Goal: Check status: Check status

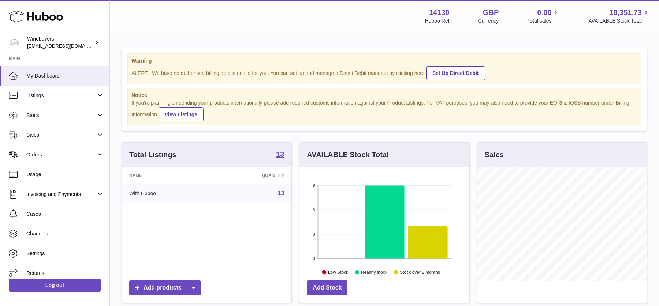
scroll to position [114, 169]
click at [61, 190] on link "Invoicing and Payments" at bounding box center [54, 194] width 109 height 20
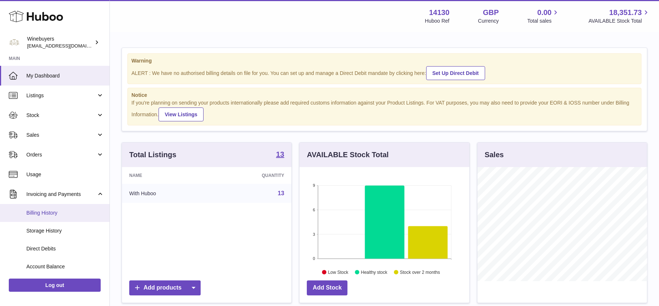
click at [53, 210] on span "Billing History" at bounding box center [65, 213] width 78 height 7
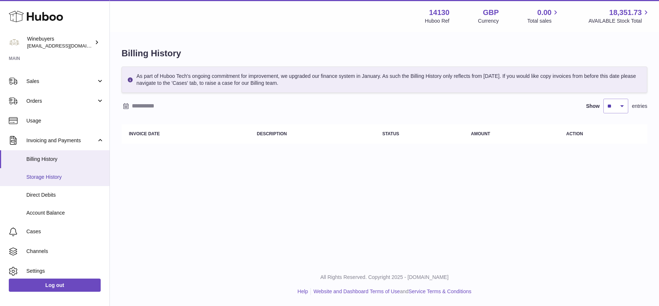
scroll to position [55, 0]
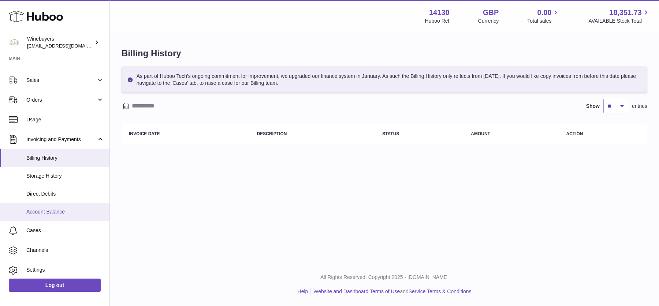
click at [52, 204] on link "Account Balance" at bounding box center [54, 212] width 109 height 18
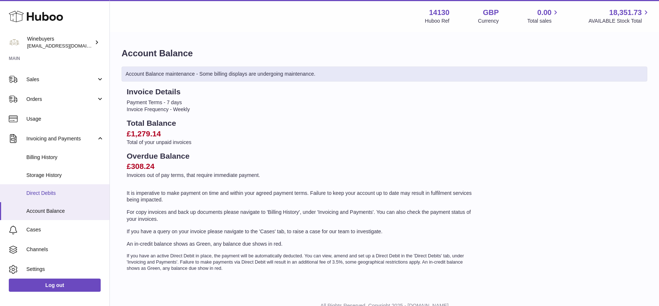
scroll to position [57, 0]
click at [57, 192] on span "Direct Debits" at bounding box center [65, 192] width 78 height 7
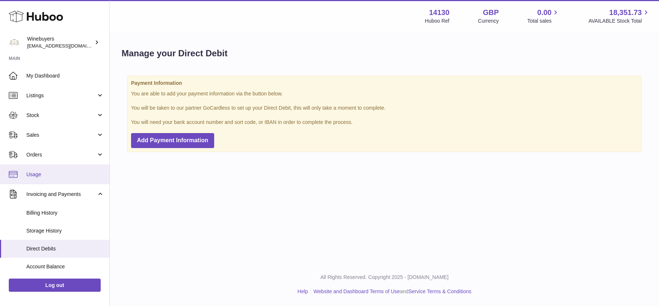
click at [51, 172] on span "Usage" at bounding box center [65, 174] width 78 height 7
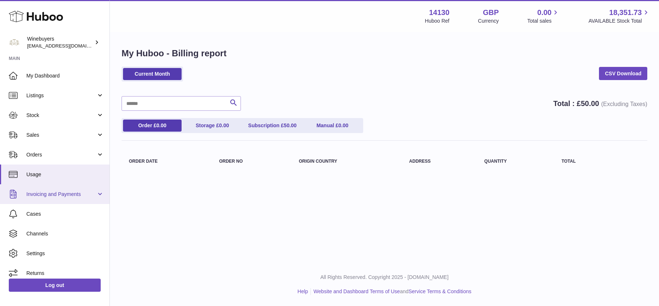
click at [52, 196] on span "Invoicing and Payments" at bounding box center [61, 194] width 70 height 7
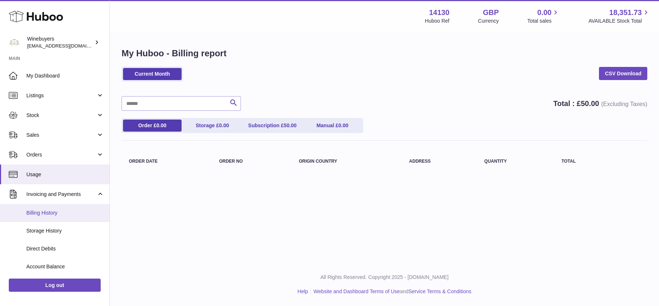
click at [52, 221] on link "Billing History" at bounding box center [54, 213] width 109 height 18
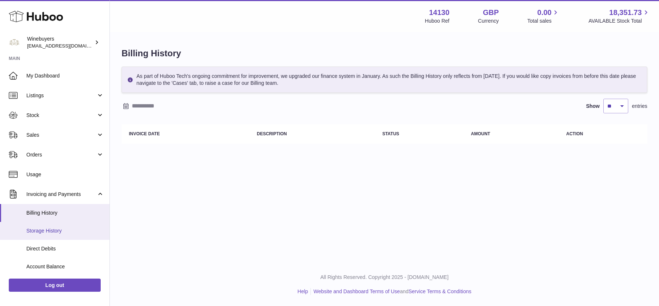
click at [51, 232] on span "Storage History" at bounding box center [65, 231] width 78 height 7
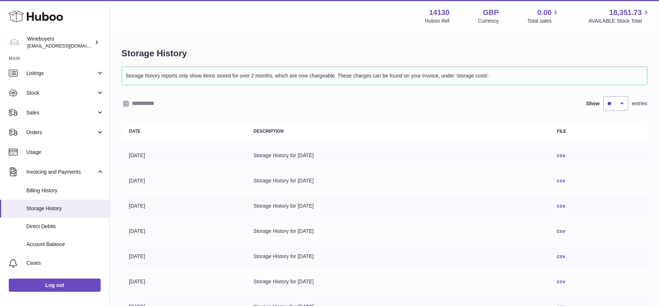
scroll to position [167, 0]
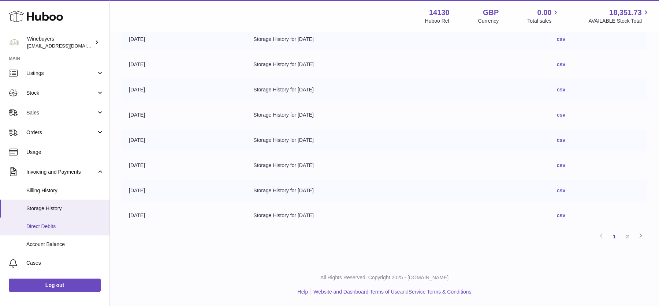
click at [40, 228] on span "Direct Debits" at bounding box center [65, 226] width 78 height 7
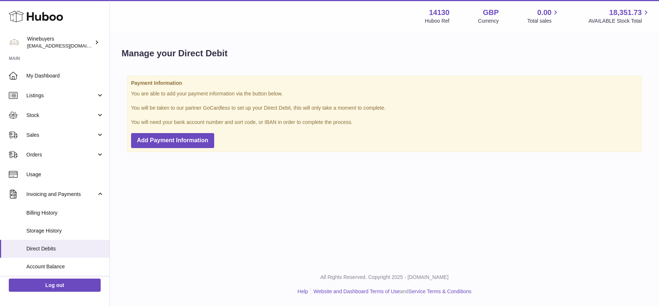
scroll to position [63, 0]
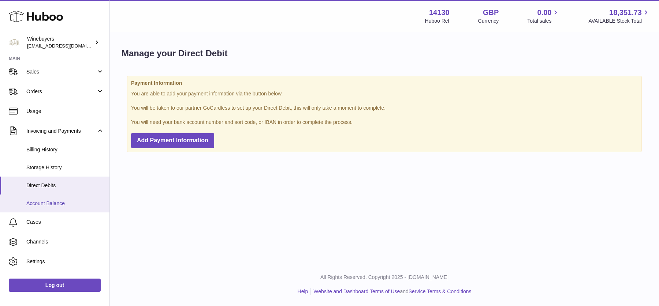
click at [51, 207] on link "Account Balance" at bounding box center [54, 204] width 109 height 18
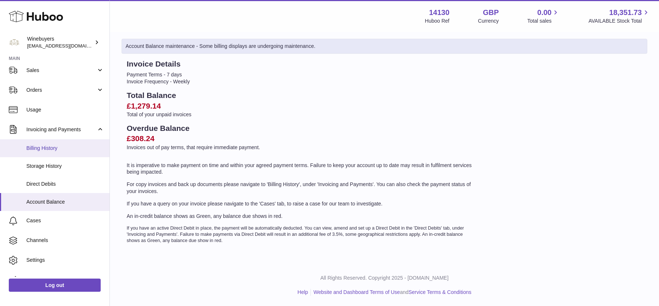
scroll to position [66, 0]
click at [62, 146] on span "Billing History" at bounding box center [65, 147] width 78 height 7
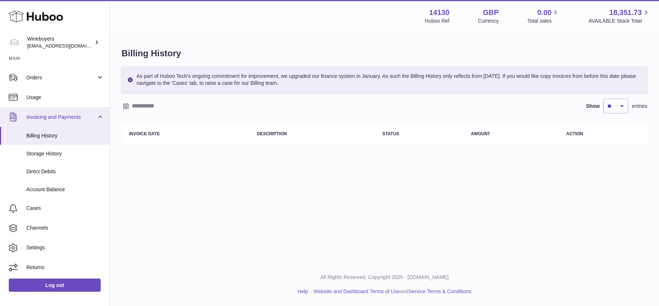
scroll to position [76, 0]
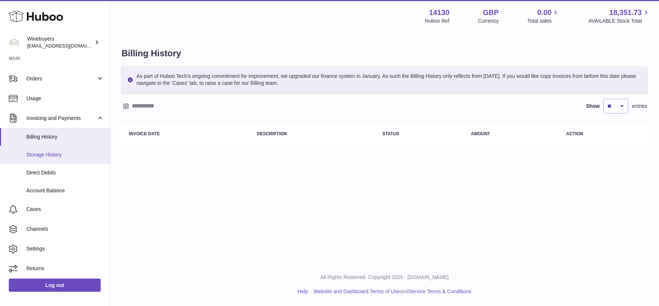
click at [76, 149] on link "Storage History" at bounding box center [54, 155] width 109 height 18
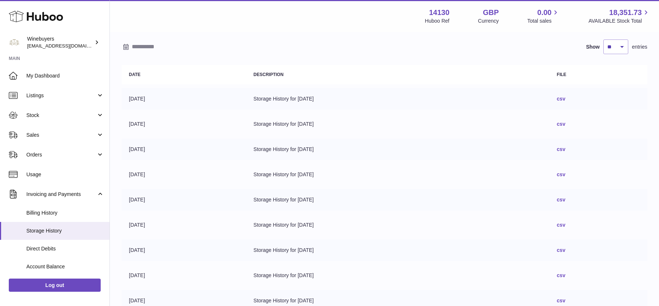
scroll to position [167, 0]
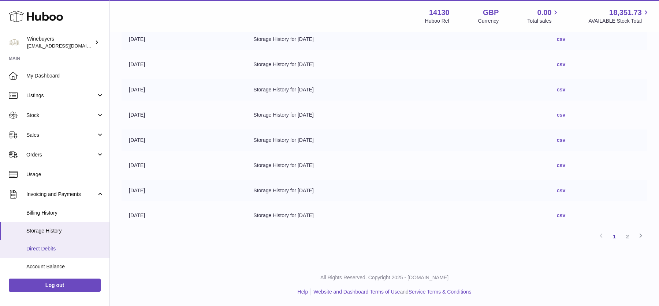
click at [55, 254] on link "Direct Debits" at bounding box center [54, 249] width 109 height 18
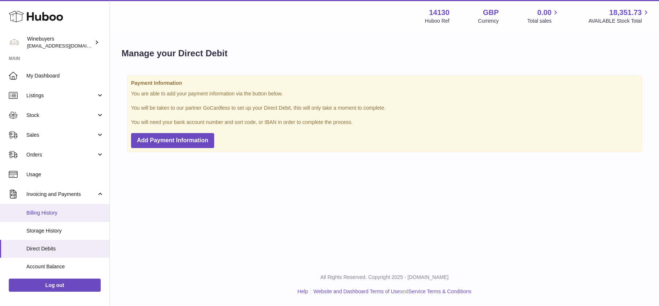
scroll to position [77, 0]
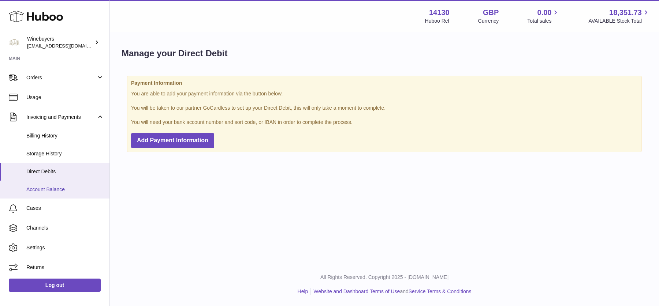
click at [58, 184] on link "Account Balance" at bounding box center [54, 190] width 109 height 18
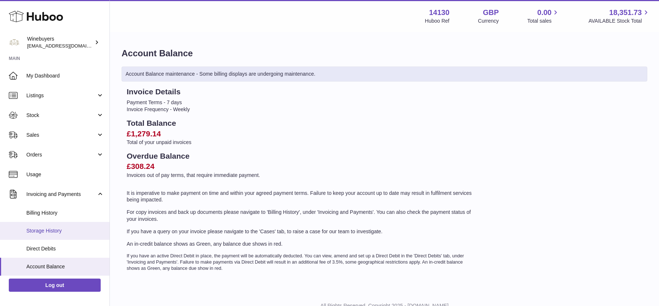
scroll to position [42, 0]
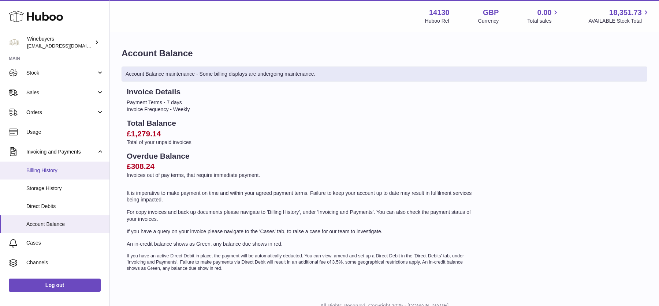
click at [53, 172] on span "Billing History" at bounding box center [65, 170] width 78 height 7
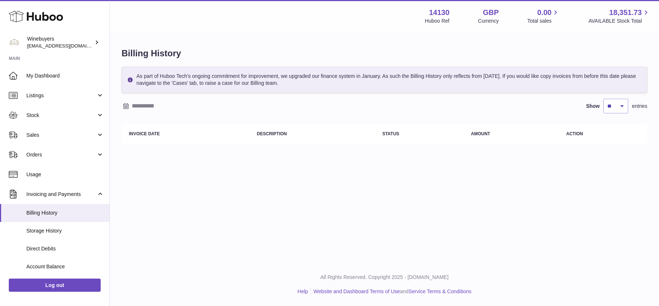
click at [124, 106] on icon at bounding box center [126, 106] width 6 height 6
click at [128, 122] on icon "button" at bounding box center [128, 120] width 9 height 9
click at [210, 155] on span "1" at bounding box center [206, 148] width 13 height 13
click at [225, 118] on icon "button" at bounding box center [225, 120] width 9 height 9
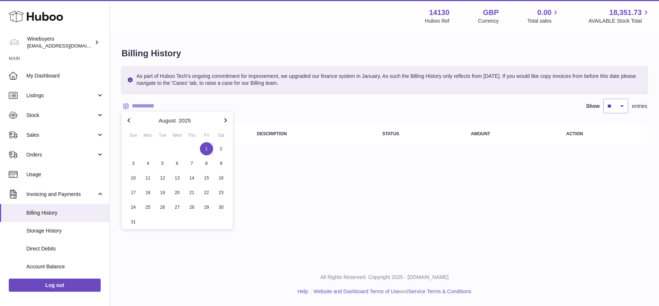
click at [225, 118] on icon "button" at bounding box center [225, 120] width 9 height 9
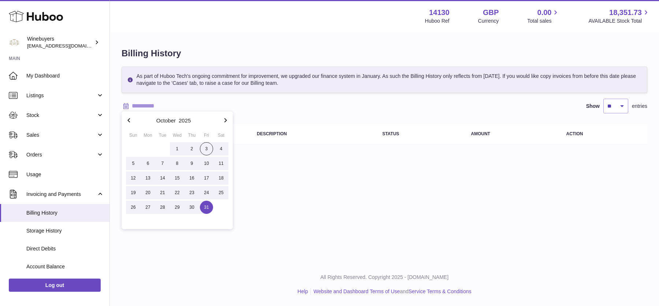
click at [211, 211] on span "31" at bounding box center [206, 207] width 13 height 13
type input "**********"
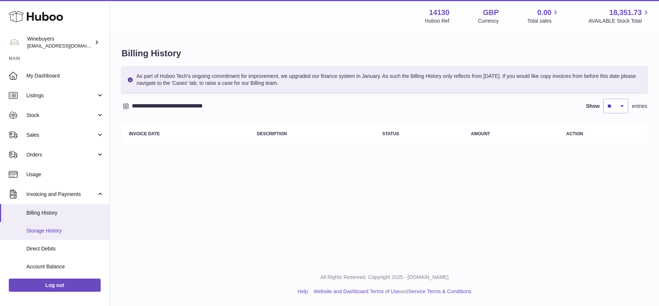
click at [66, 228] on span "Storage History" at bounding box center [65, 231] width 78 height 7
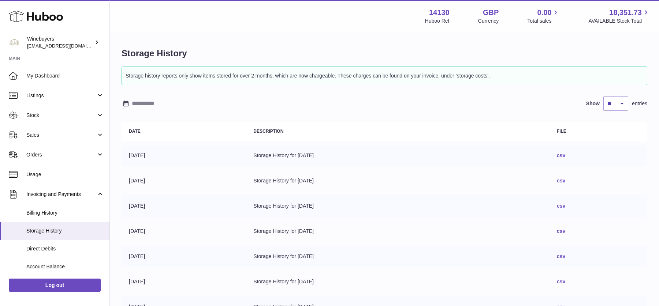
scroll to position [167, 0]
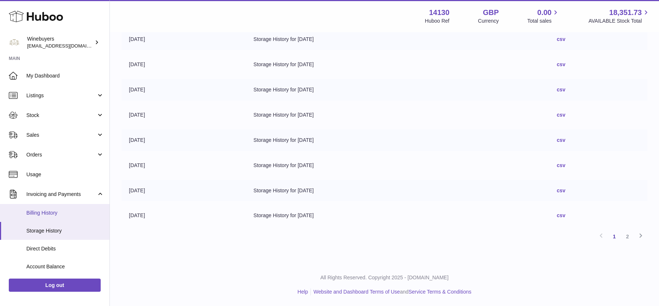
click at [67, 210] on span "Billing History" at bounding box center [65, 213] width 78 height 7
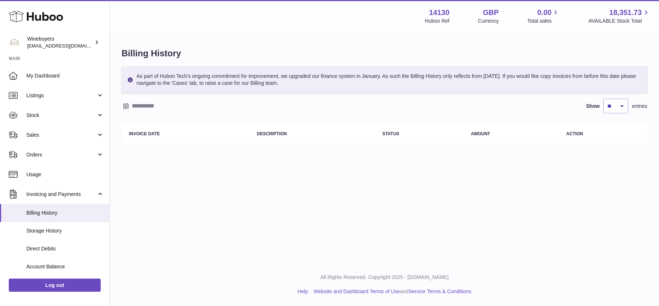
click at [129, 106] on div at bounding box center [125, 106] width 9 height 9
click at [128, 122] on icon "button" at bounding box center [128, 120] width 9 height 9
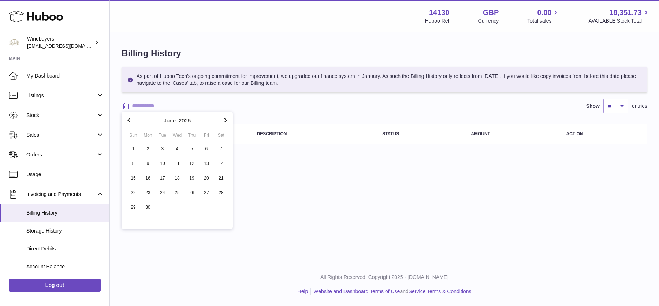
click at [128, 122] on icon "button" at bounding box center [128, 120] width 9 height 9
click at [163, 147] on span "1" at bounding box center [162, 148] width 13 height 13
click at [228, 119] on icon "button" at bounding box center [225, 120] width 9 height 9
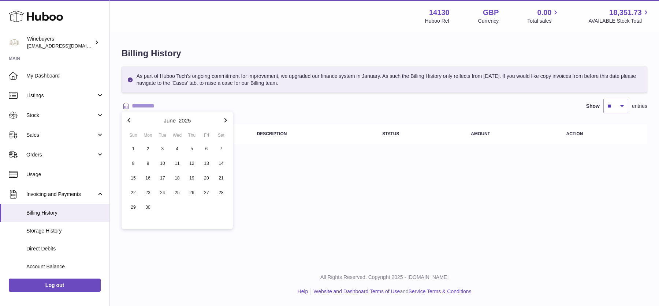
click at [228, 119] on icon "button" at bounding box center [225, 120] width 9 height 9
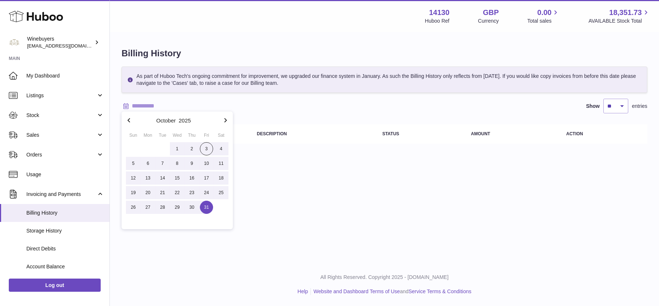
click at [205, 208] on span "31" at bounding box center [206, 207] width 13 height 13
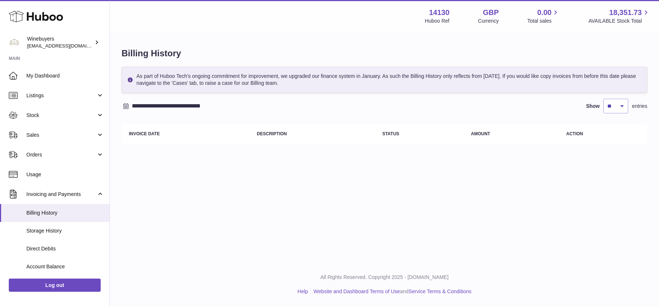
click at [143, 106] on input "**********" at bounding box center [189, 106] width 114 height 12
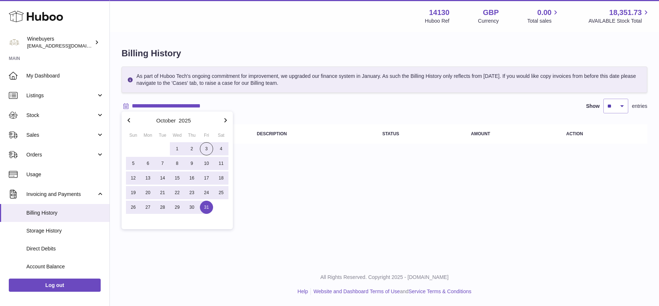
click at [131, 118] on icon "button" at bounding box center [128, 120] width 9 height 9
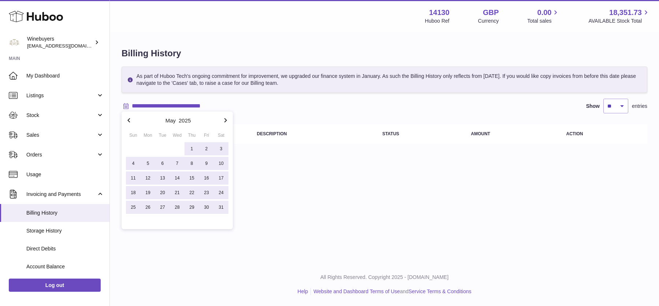
click at [131, 118] on icon "button" at bounding box center [128, 120] width 9 height 9
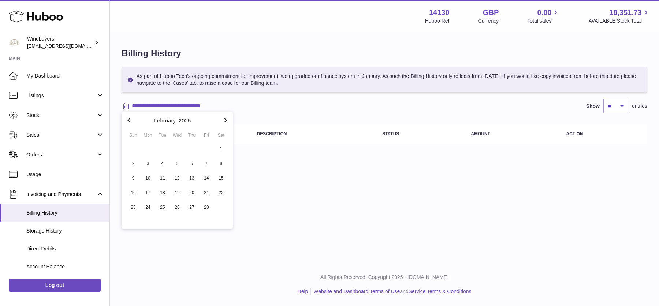
click at [131, 118] on icon "button" at bounding box center [128, 120] width 9 height 9
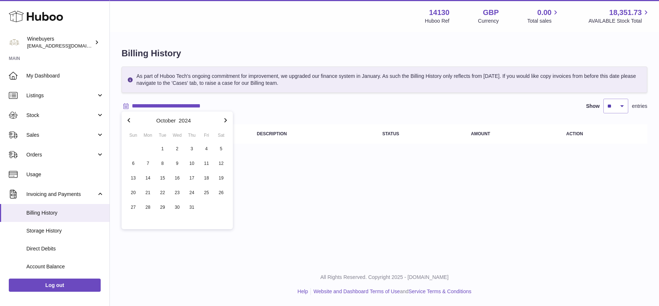
click at [131, 118] on icon "button" at bounding box center [128, 120] width 9 height 9
click at [177, 148] on span "1" at bounding box center [177, 148] width 13 height 13
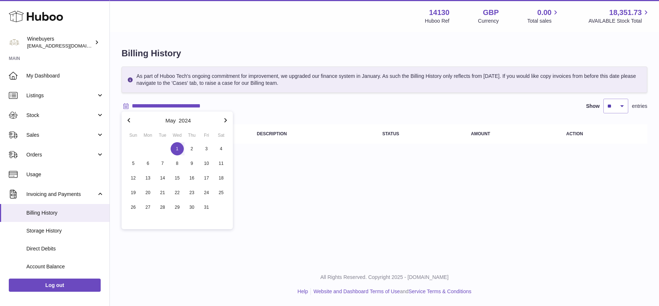
click at [224, 120] on icon "button" at bounding box center [225, 120] width 9 height 9
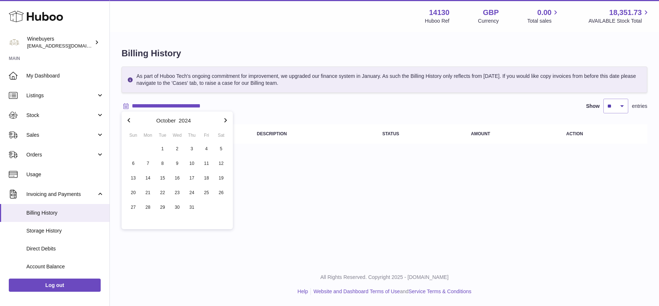
click at [224, 120] on icon "button" at bounding box center [225, 120] width 9 height 9
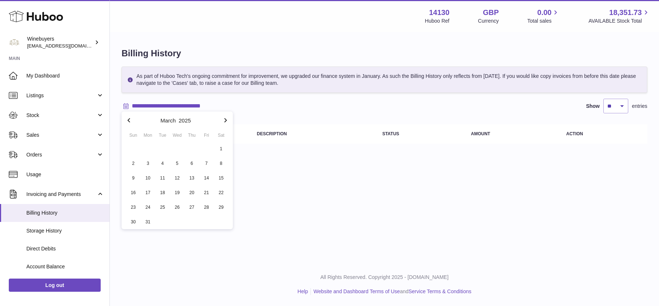
click at [224, 120] on icon "button" at bounding box center [225, 120] width 9 height 9
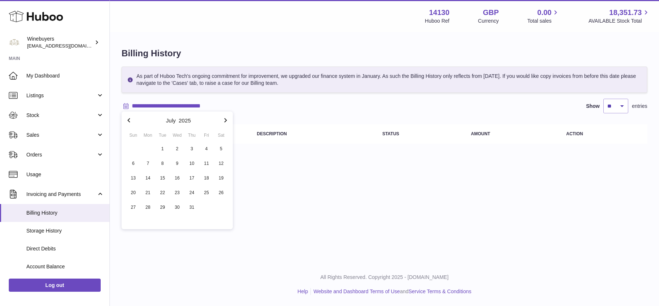
click at [224, 120] on icon "button" at bounding box center [225, 120] width 9 height 9
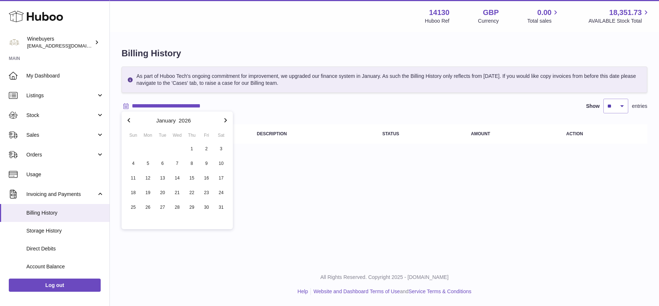
click at [224, 120] on icon "button" at bounding box center [225, 120] width 9 height 9
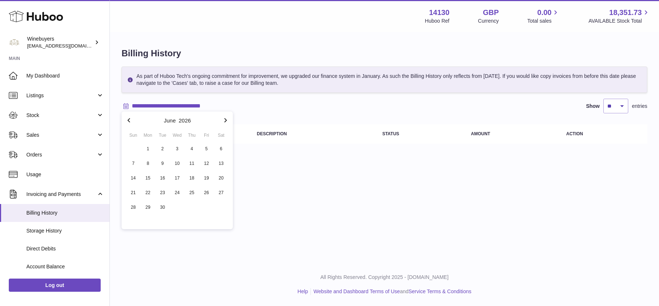
click at [224, 120] on icon "button" at bounding box center [225, 120] width 9 height 9
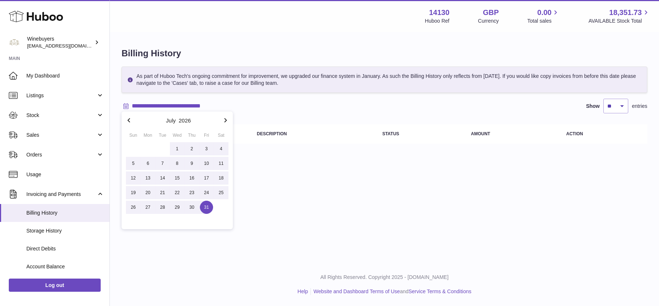
click at [207, 212] on span "31" at bounding box center [206, 207] width 13 height 13
type input "**********"
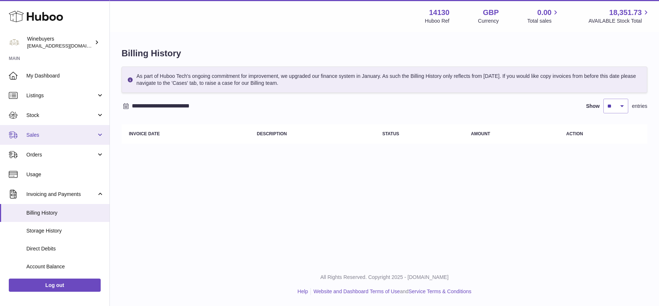
click at [51, 129] on link "Sales" at bounding box center [54, 135] width 109 height 20
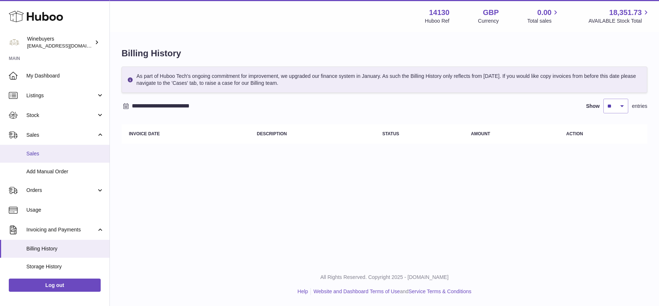
click at [50, 155] on span "Sales" at bounding box center [65, 153] width 78 height 7
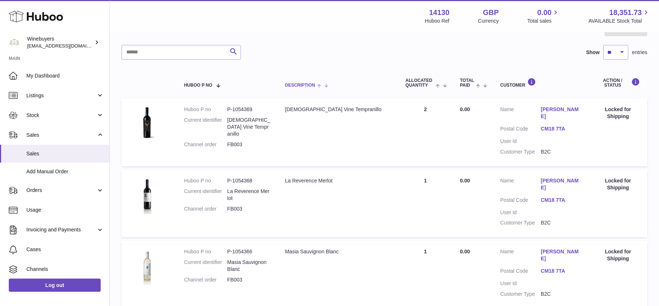
scroll to position [86, 0]
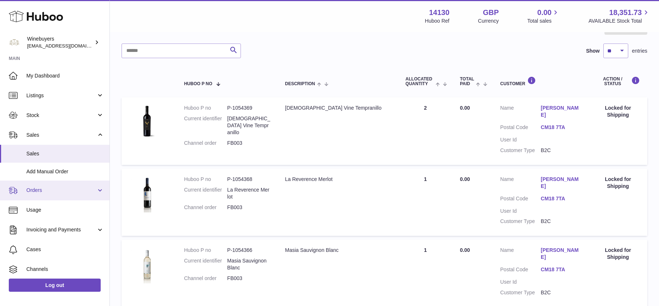
click at [52, 191] on span "Orders" at bounding box center [61, 190] width 70 height 7
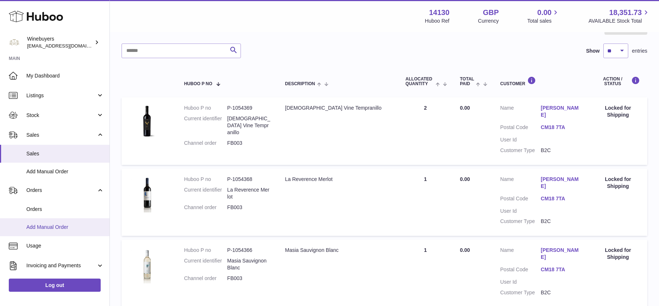
click at [49, 219] on link "Add Manual Order" at bounding box center [54, 227] width 109 height 18
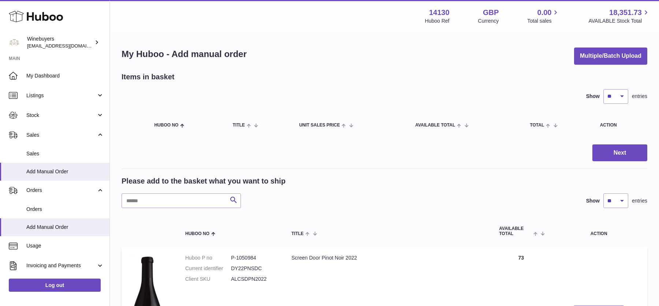
click at [49, 206] on span "Orders" at bounding box center [65, 209] width 78 height 7
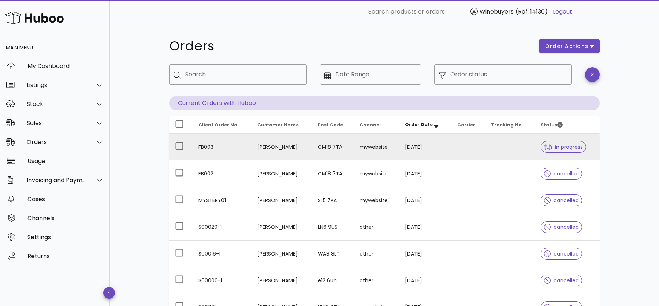
click at [246, 147] on td "FB003" at bounding box center [221, 147] width 59 height 27
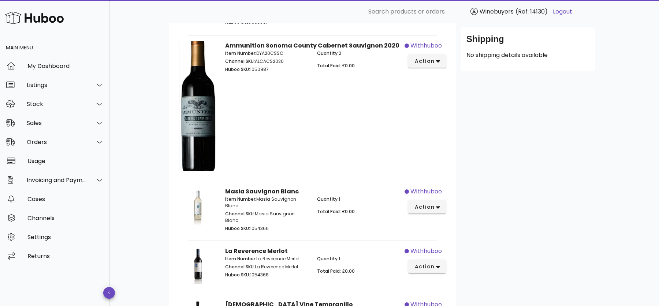
scroll to position [178, 0]
